Goal: Task Accomplishment & Management: Use online tool/utility

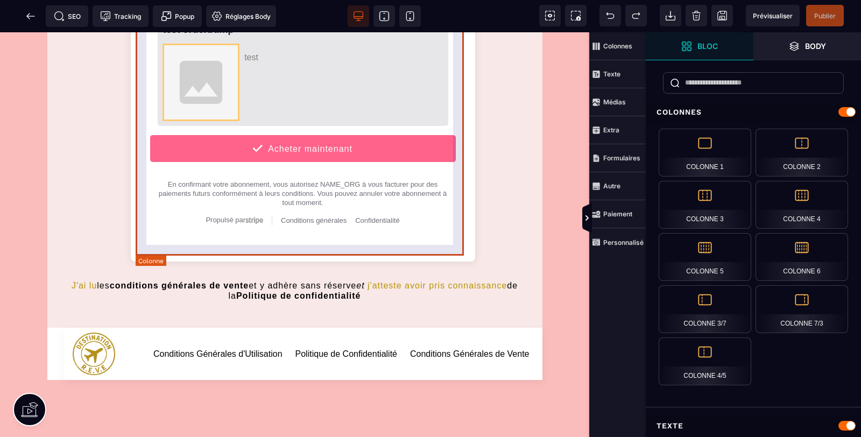
scroll to position [1275, 0]
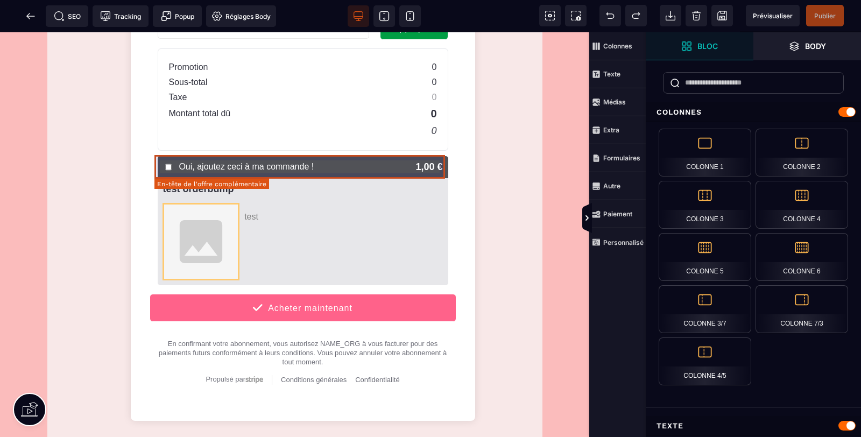
click at [336, 168] on div "Oui, ajoutez ceci à ma commande ! 1,00 €" at bounding box center [303, 167] width 290 height 22
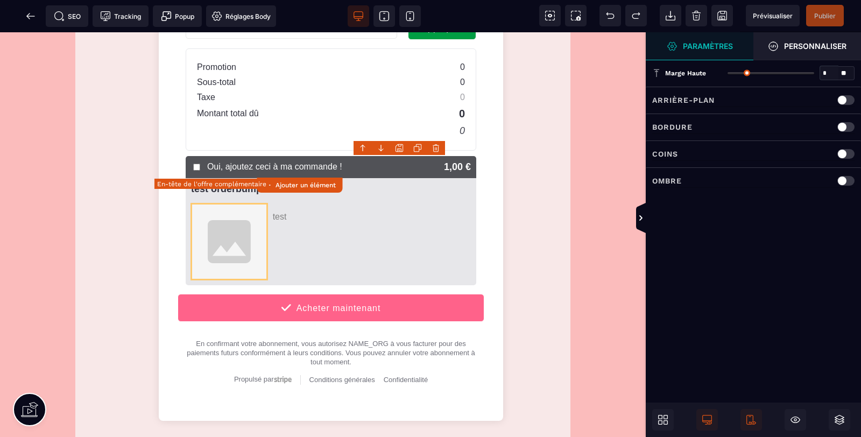
type input "*"
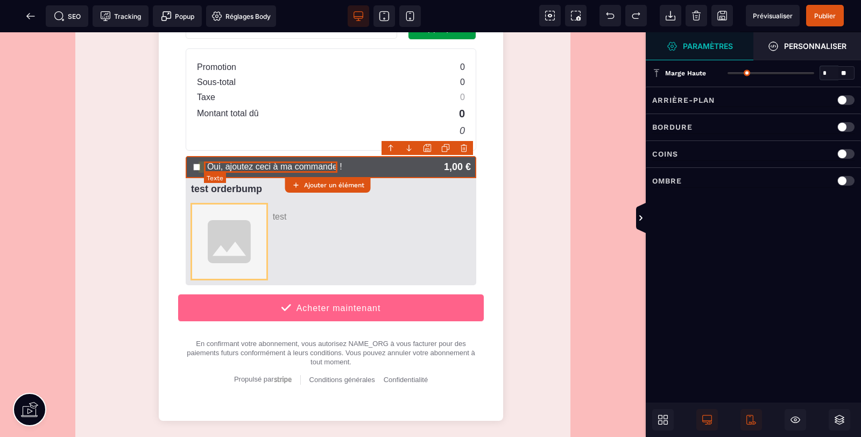
click at [234, 164] on text "Oui, ajoutez ceci à ma commande !" at bounding box center [274, 167] width 135 height 10
select select "***"
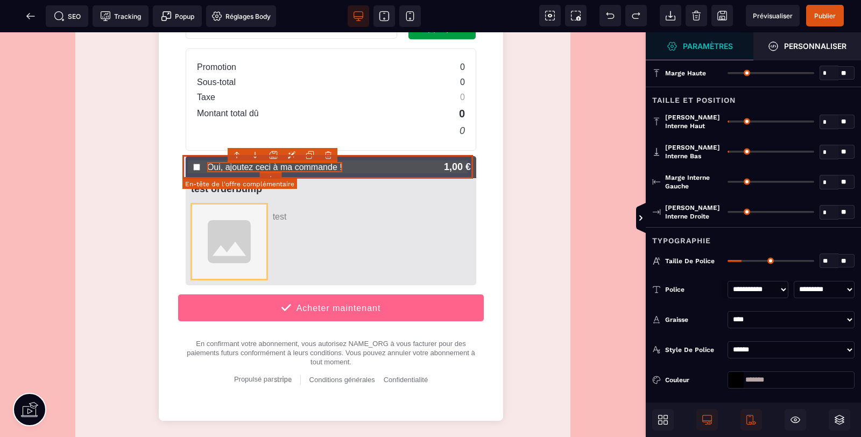
click at [470, 165] on div "Oui, ajoutez ceci à ma commande ! 1,00 €" at bounding box center [331, 167] width 290 height 22
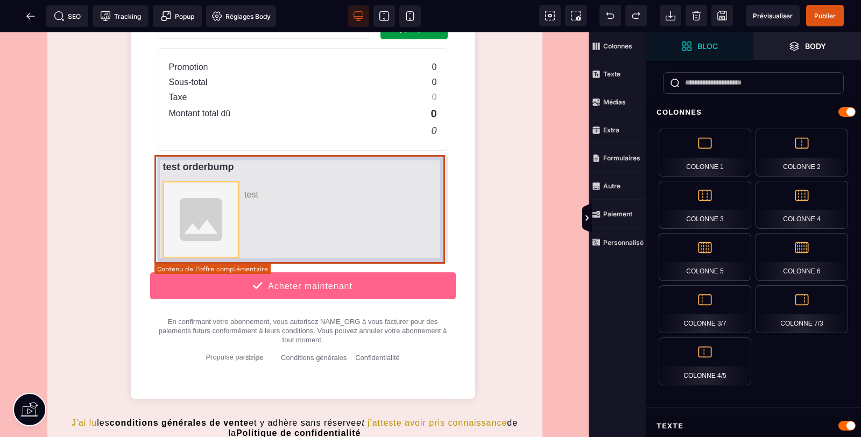
click at [439, 171] on div "test orderbump test" at bounding box center [303, 209] width 290 height 107
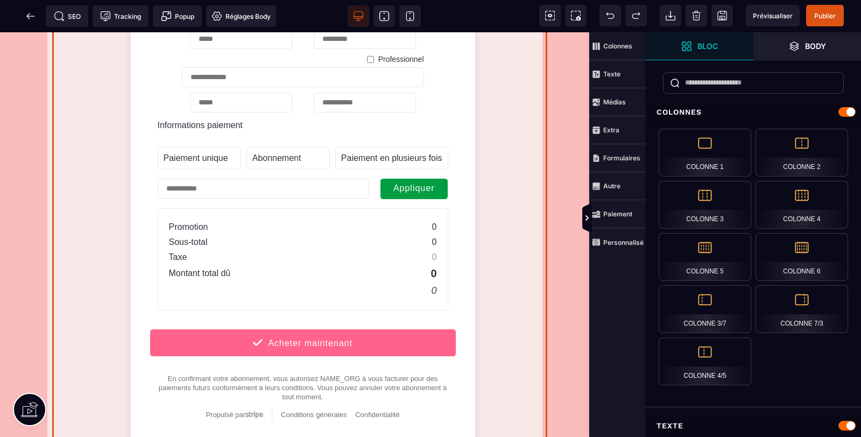
scroll to position [956, 0]
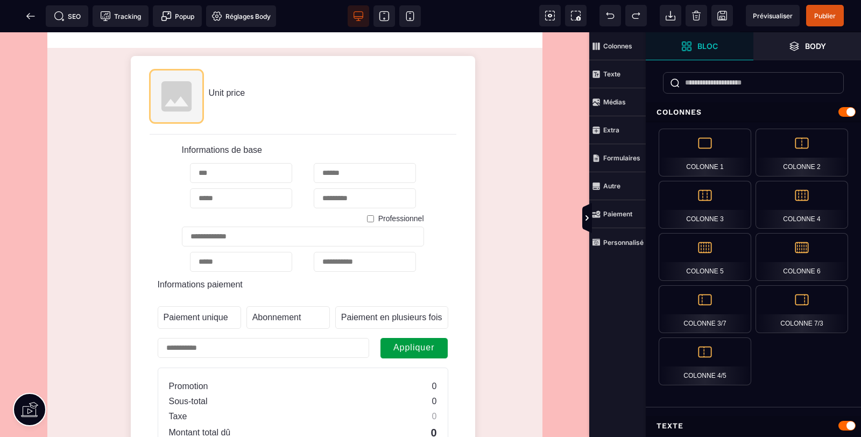
click at [826, 6] on span "Publier" at bounding box center [825, 16] width 38 height 22
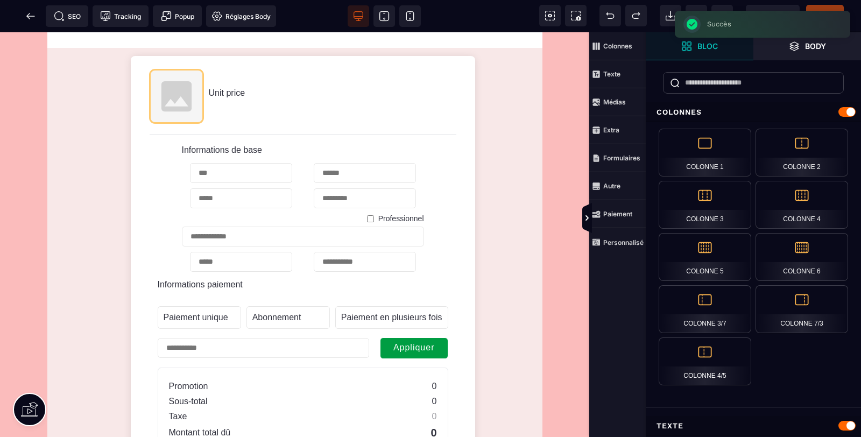
click at [778, 9] on span "Prévisualiser" at bounding box center [772, 16] width 54 height 22
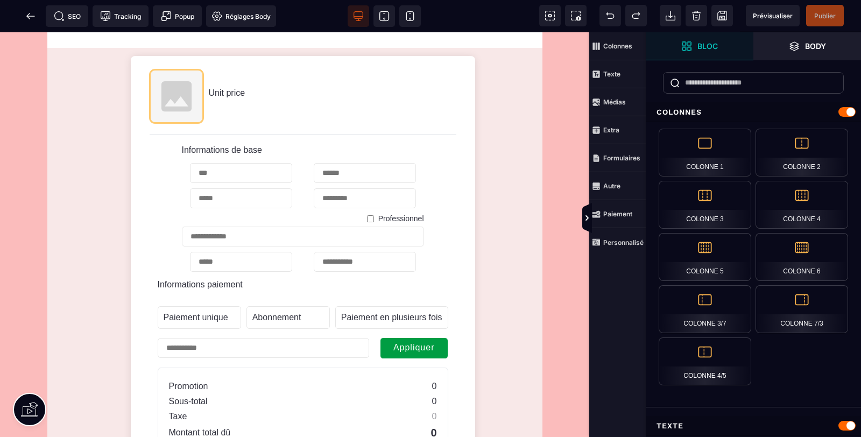
click at [25, 13] on icon at bounding box center [30, 16] width 11 height 11
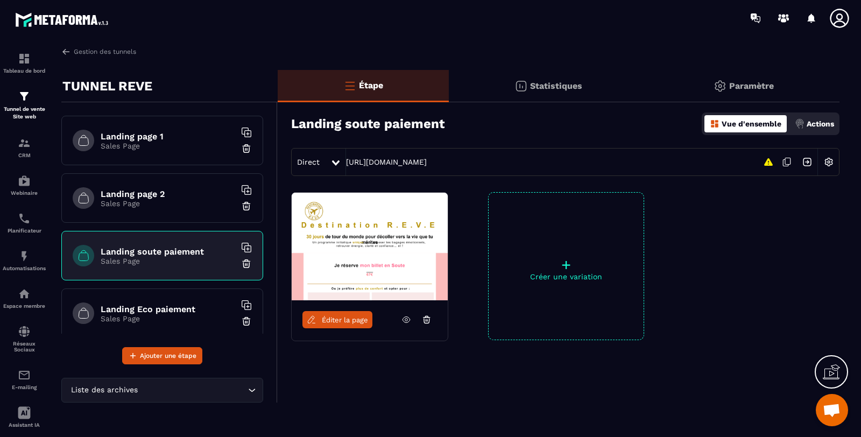
click at [335, 317] on span "Éditer la page" at bounding box center [345, 320] width 46 height 8
